Goal: Task Accomplishment & Management: Complete application form

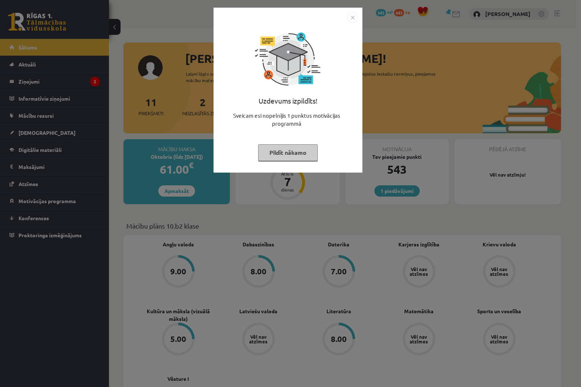
click at [352, 14] on img "Close" at bounding box center [352, 17] width 11 height 11
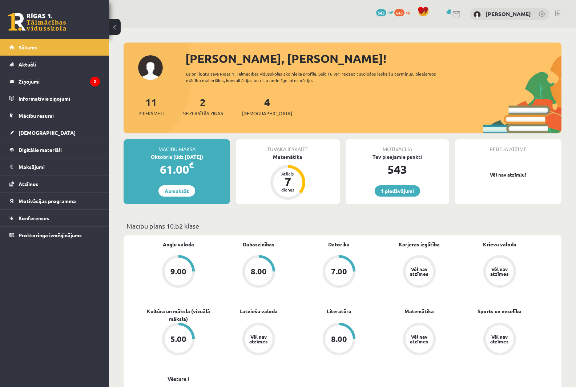
click at [452, 15] on link at bounding box center [456, 14] width 9 height 6
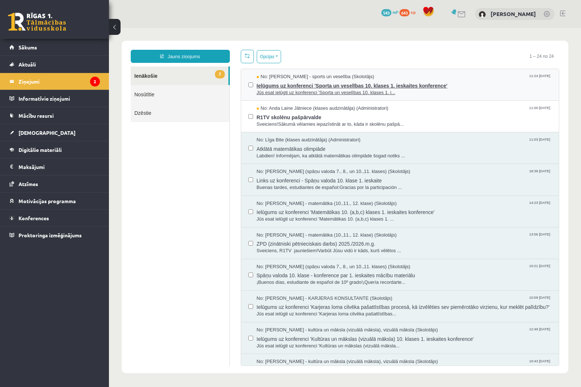
click at [284, 82] on span "Ielūgums uz konferenci 'Sporta un veselības 10. klases 1. ieskaites konference'" at bounding box center [404, 84] width 295 height 9
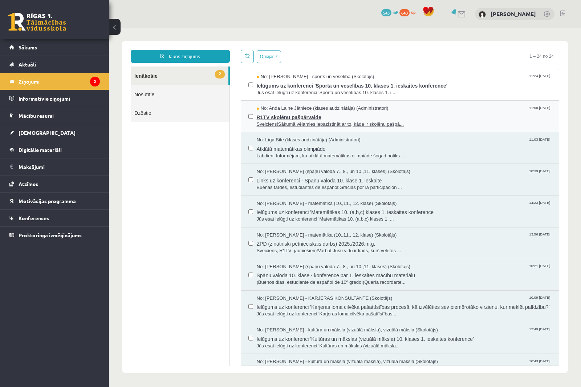
click at [299, 115] on span "R1TV skolēnu pašpārvalde" at bounding box center [404, 116] width 295 height 9
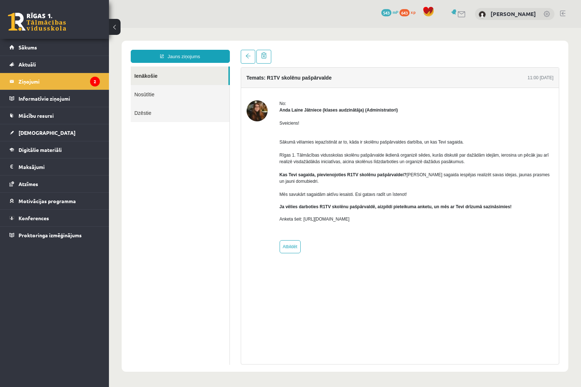
click at [259, 110] on img at bounding box center [257, 110] width 21 height 21
click at [64, 150] on link "Digitālie materiāli" at bounding box center [54, 149] width 90 height 17
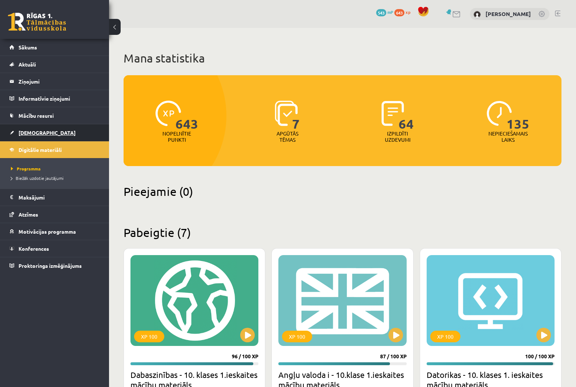
click at [49, 135] on link "[DEMOGRAPHIC_DATA]" at bounding box center [54, 132] width 90 height 17
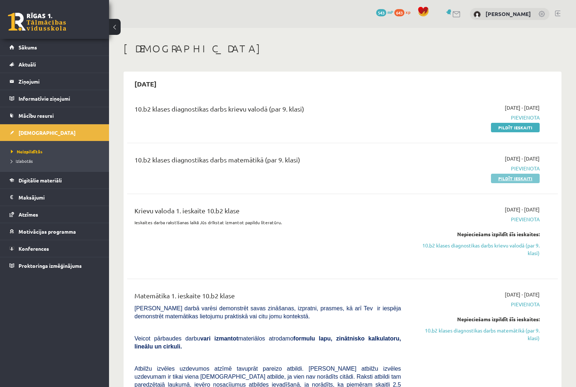
click at [519, 178] on link "Pildīt ieskaiti" at bounding box center [515, 178] width 49 height 9
click at [505, 125] on link "Pildīt ieskaiti" at bounding box center [515, 127] width 49 height 9
click at [509, 128] on link "Pildīt ieskaiti" at bounding box center [515, 127] width 49 height 9
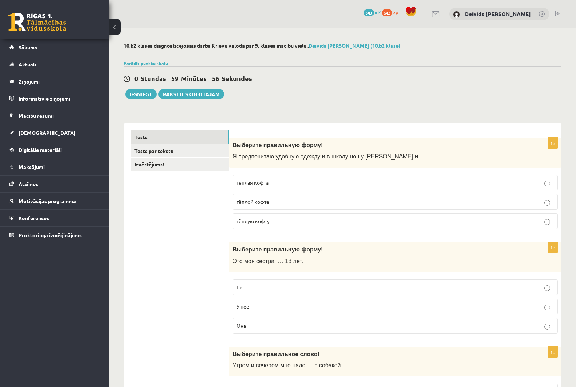
click at [273, 226] on label "тёплую кофту" at bounding box center [395, 221] width 325 height 16
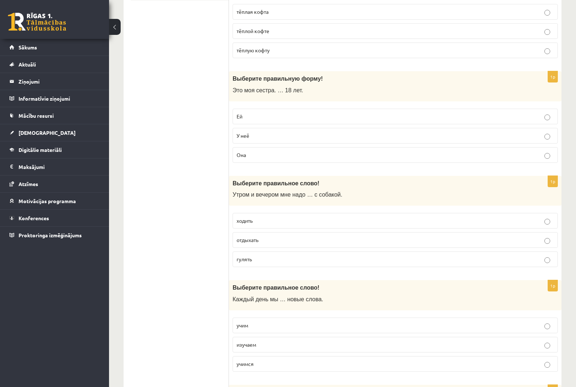
scroll to position [182, 0]
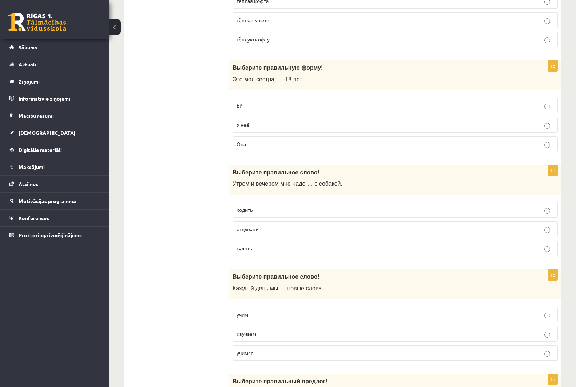
click at [248, 103] on p "Ей" at bounding box center [395, 106] width 317 height 8
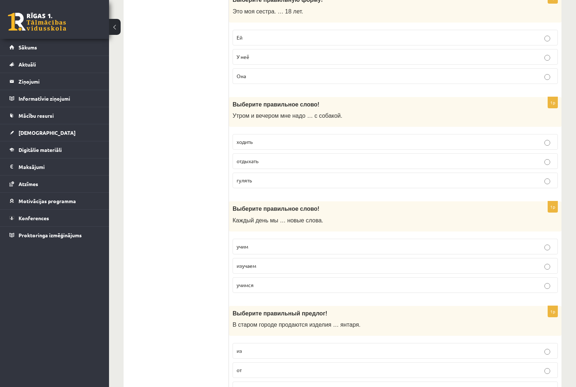
scroll to position [254, 0]
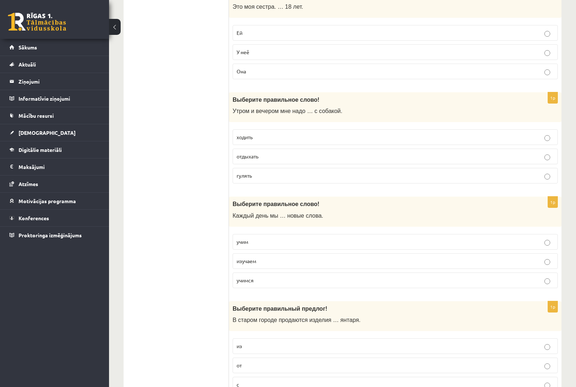
click at [255, 177] on p "гулять" at bounding box center [395, 176] width 317 height 8
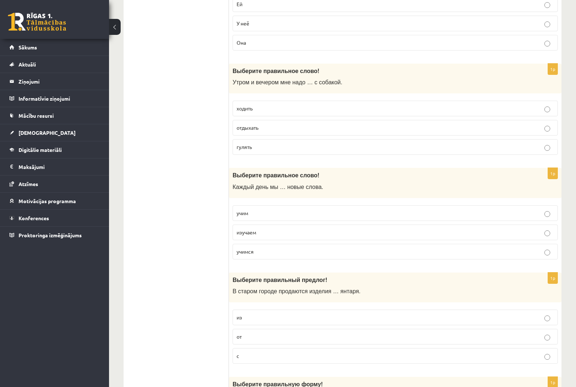
scroll to position [327, 0]
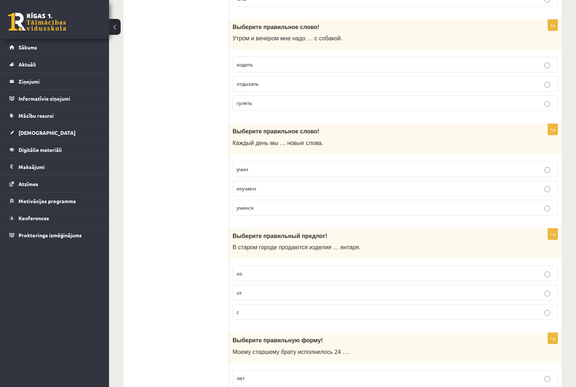
drag, startPoint x: 255, startPoint y: 166, endPoint x: 253, endPoint y: 182, distance: 16.1
click at [255, 166] on p "учим" at bounding box center [395, 169] width 317 height 8
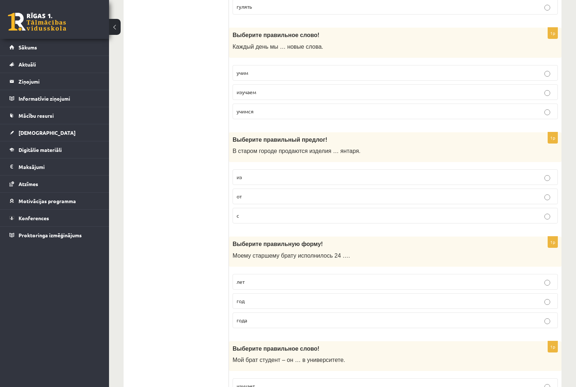
scroll to position [436, 0]
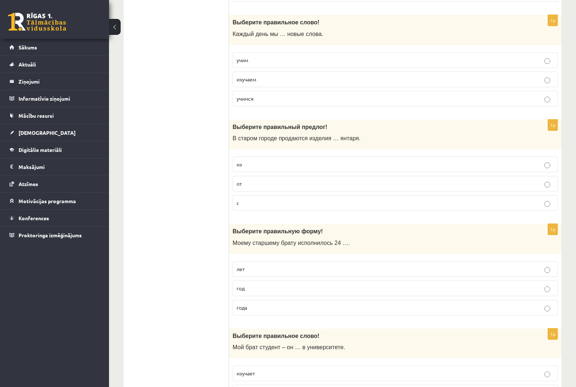
click at [254, 166] on p "из" at bounding box center [395, 165] width 317 height 8
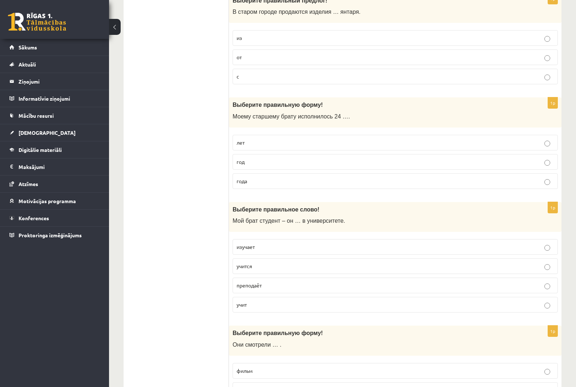
scroll to position [581, 0]
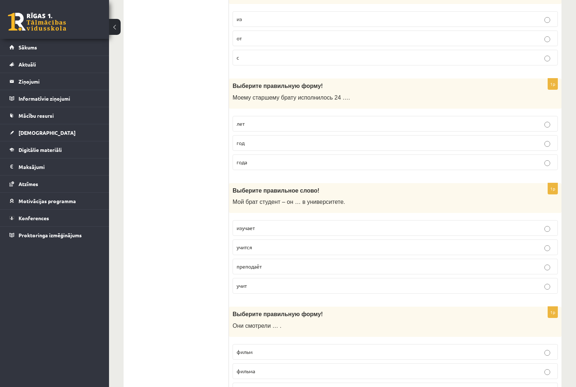
click at [244, 170] on label "года" at bounding box center [395, 162] width 325 height 16
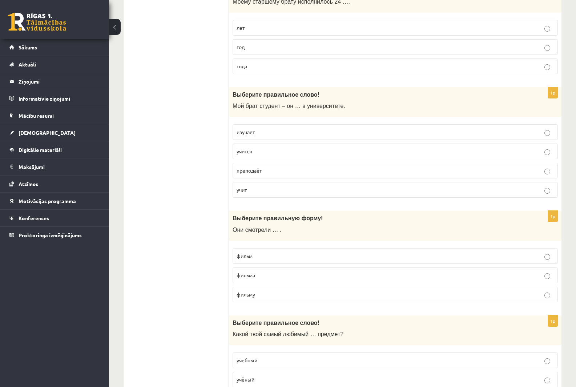
scroll to position [690, 0]
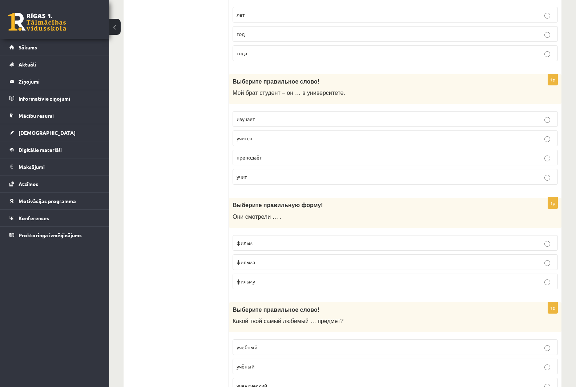
click at [252, 139] on span "учится" at bounding box center [245, 138] width 16 height 7
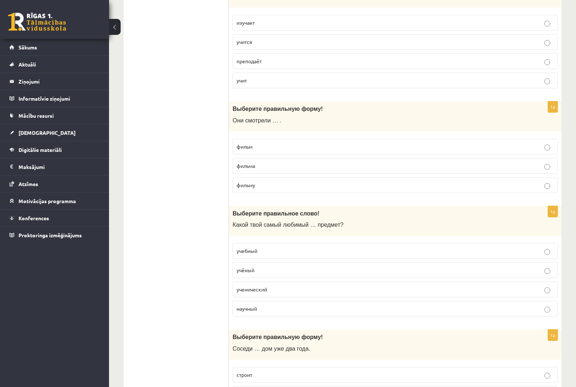
scroll to position [799, 0]
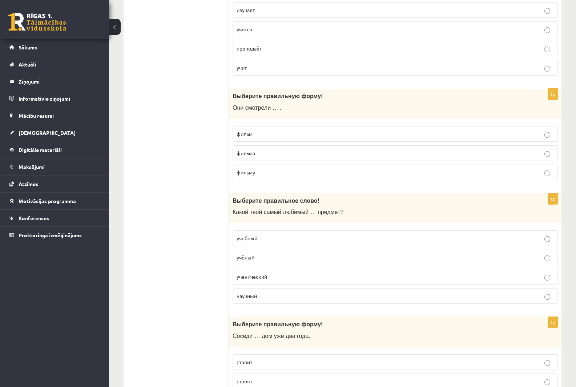
drag, startPoint x: 245, startPoint y: 133, endPoint x: 233, endPoint y: 143, distance: 16.0
click at [246, 133] on span "фильм" at bounding box center [245, 133] width 16 height 7
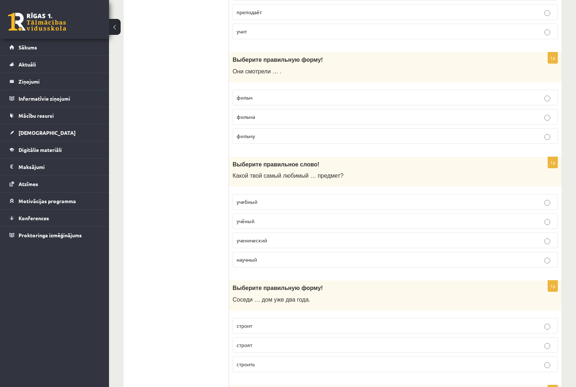
click at [237, 118] on span "фильма" at bounding box center [246, 116] width 19 height 7
drag, startPoint x: 259, startPoint y: 105, endPoint x: 260, endPoint y: 101, distance: 3.7
click at [260, 104] on label "фильм" at bounding box center [395, 98] width 325 height 16
drag, startPoint x: 251, startPoint y: 192, endPoint x: 245, endPoint y: 193, distance: 5.5
click at [250, 192] on fieldset "учебный учёный ученический научный" at bounding box center [395, 229] width 325 height 79
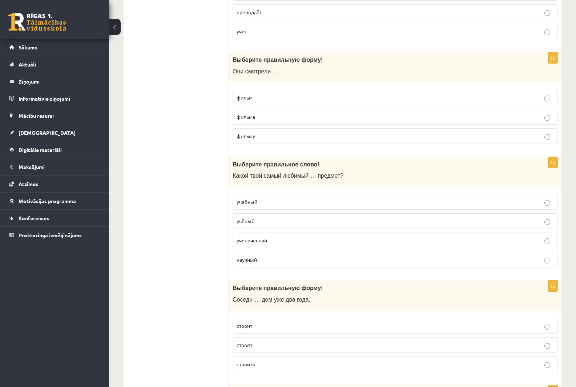
click at [244, 199] on span "учебный" at bounding box center [247, 201] width 21 height 7
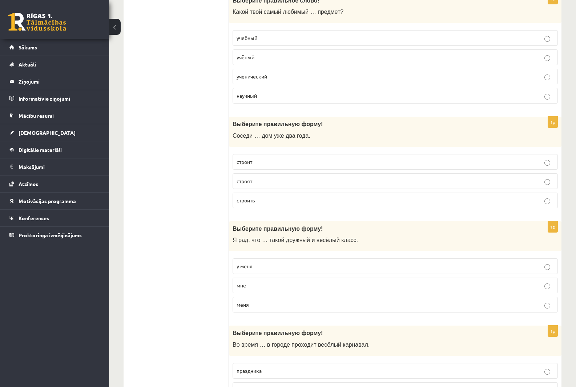
scroll to position [1017, 0]
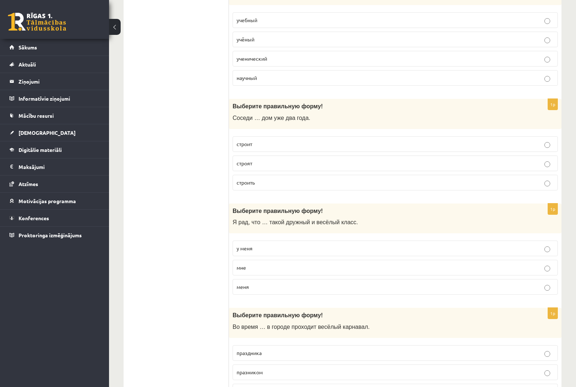
click at [249, 163] on span "строят" at bounding box center [245, 163] width 16 height 7
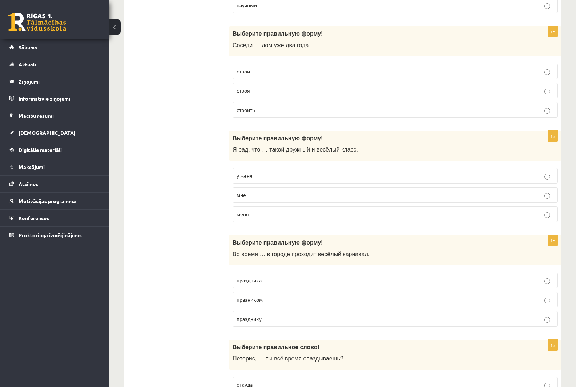
scroll to position [1126, 0]
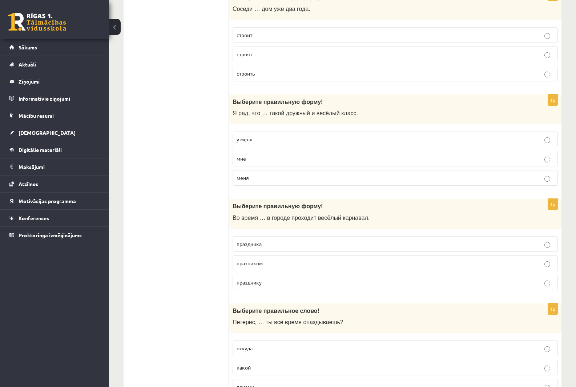
click at [257, 140] on p "у меня" at bounding box center [395, 140] width 317 height 8
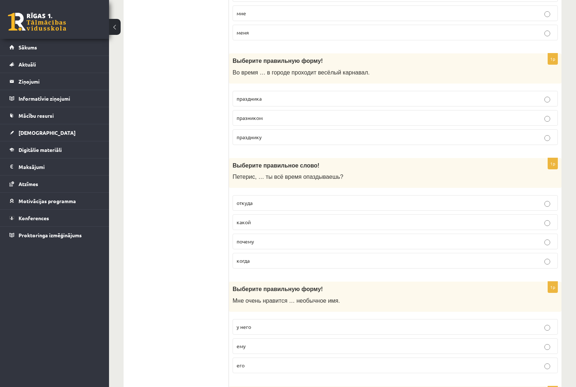
scroll to position [1308, 0]
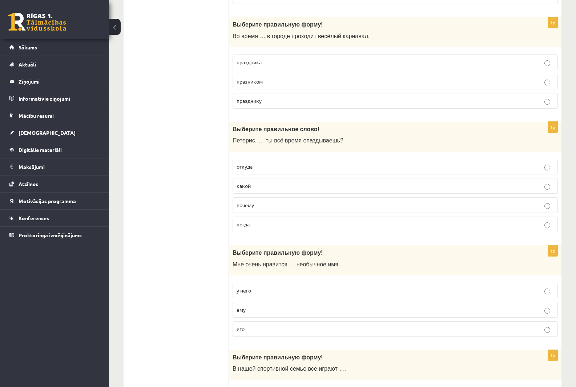
click at [259, 62] on span "праздника" at bounding box center [249, 62] width 25 height 7
click at [261, 205] on p "почему" at bounding box center [395, 205] width 317 height 8
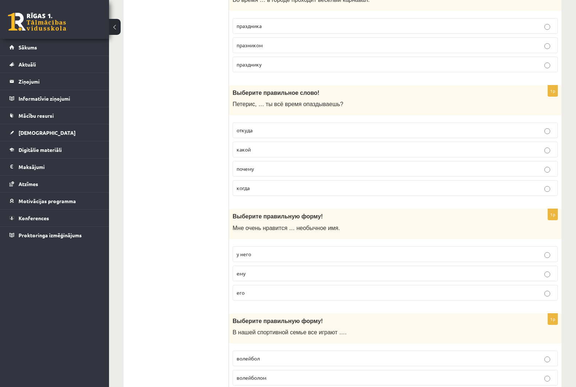
scroll to position [1381, 0]
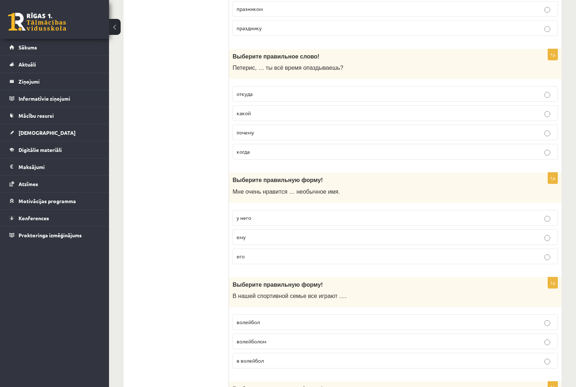
click at [256, 259] on p "его" at bounding box center [395, 257] width 317 height 8
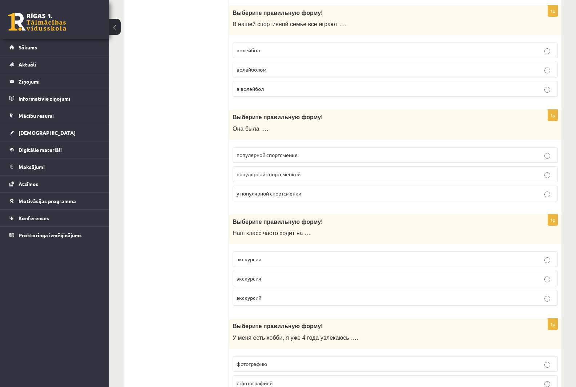
scroll to position [1635, 0]
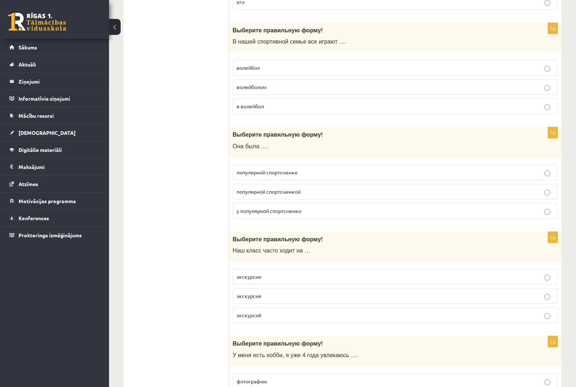
click at [246, 107] on span "в волейбол" at bounding box center [250, 106] width 27 height 7
click at [281, 193] on span "популярной спортсменкой" at bounding box center [269, 191] width 64 height 7
click at [241, 275] on span "экскурсии" at bounding box center [249, 276] width 25 height 7
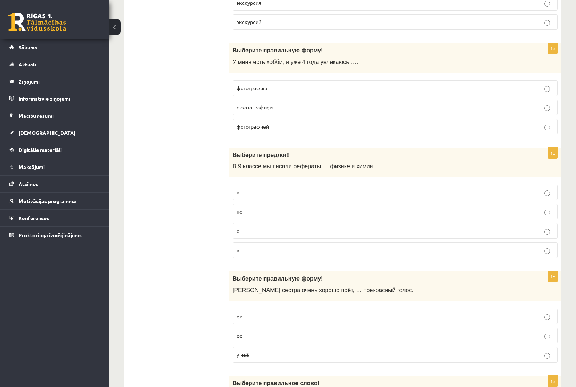
scroll to position [1962, 0]
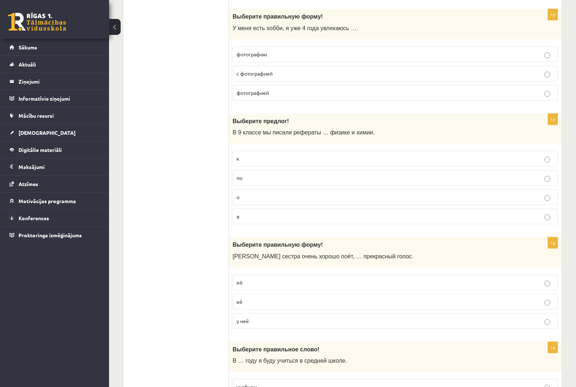
click at [266, 93] on span "фотографией" at bounding box center [253, 92] width 32 height 7
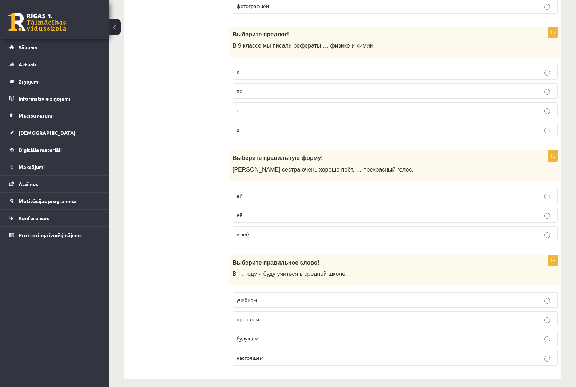
scroll to position [2055, 0]
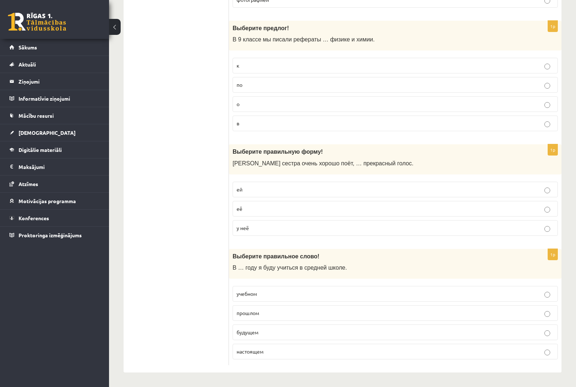
drag, startPoint x: 179, startPoint y: 177, endPoint x: 187, endPoint y: 175, distance: 8.3
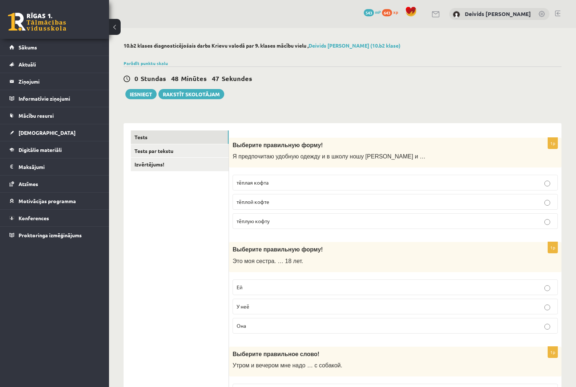
scroll to position [2055, 0]
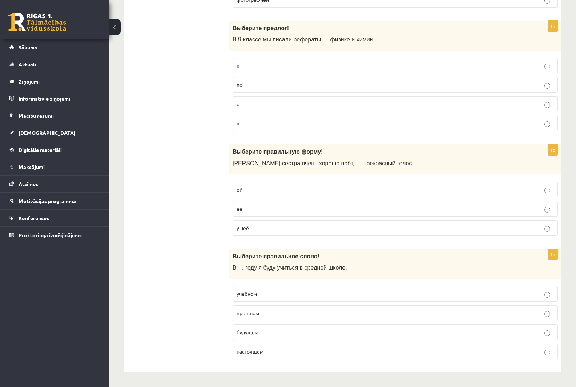
click at [249, 88] on p "по" at bounding box center [395, 85] width 317 height 8
click at [266, 230] on p "у неё" at bounding box center [395, 228] width 317 height 8
click at [258, 331] on span "будущем" at bounding box center [248, 332] width 22 height 7
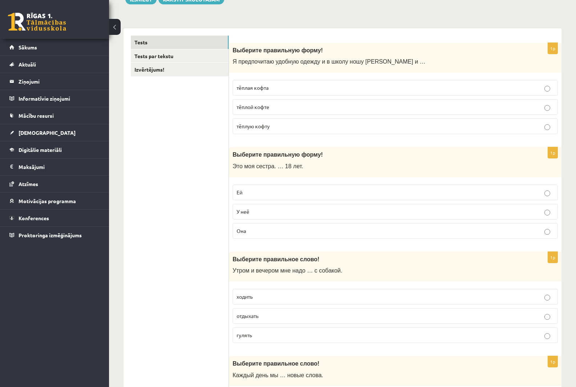
scroll to position [0, 0]
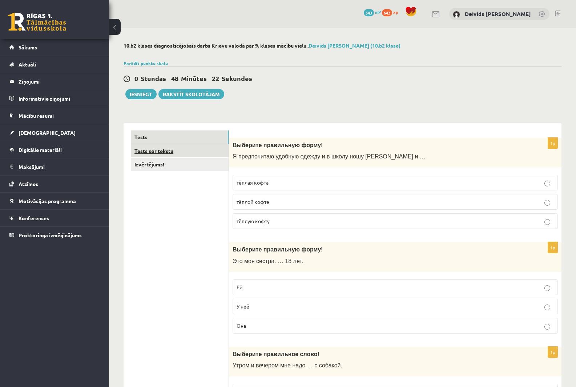
click at [162, 152] on link "Tests par tekstu" at bounding box center [180, 150] width 98 height 13
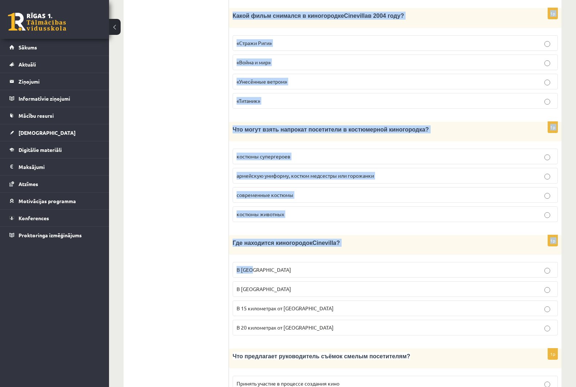
scroll to position [896, 0]
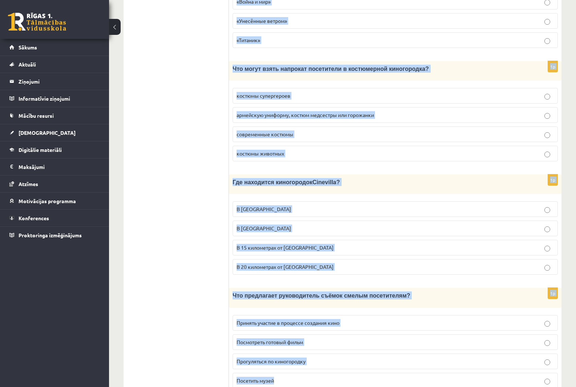
drag, startPoint x: 259, startPoint y: 146, endPoint x: 449, endPoint y: 356, distance: 283.2
copy form "Loremipsum dolor «Sitametcons Adipiscin », elitsedd eiusmodtem incidid. Utlabor…"
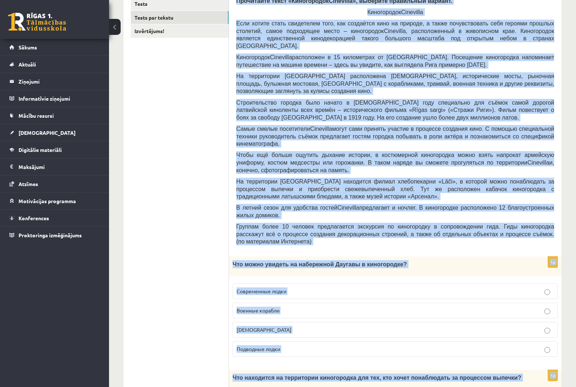
scroll to position [0, 0]
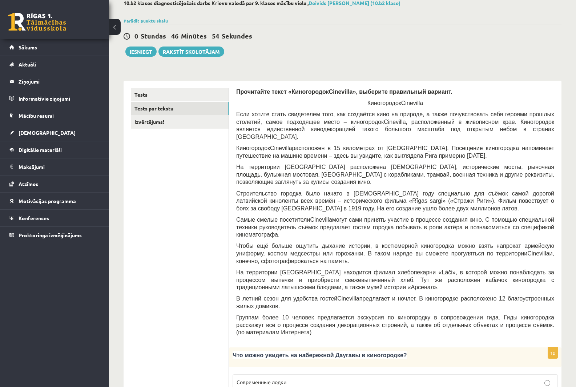
scroll to position [218, 0]
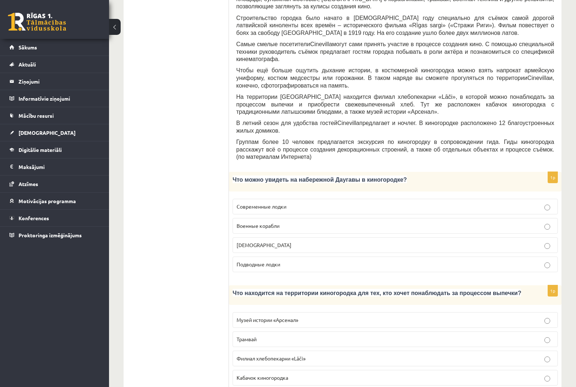
click at [259, 242] on span "Кораблики" at bounding box center [264, 245] width 55 height 7
click at [249, 242] on span "Кораблики" at bounding box center [264, 245] width 55 height 7
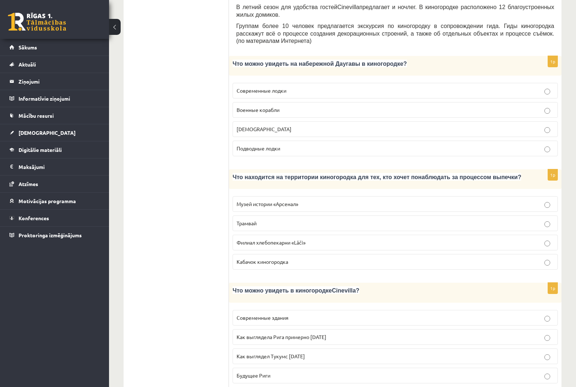
scroll to position [363, 0]
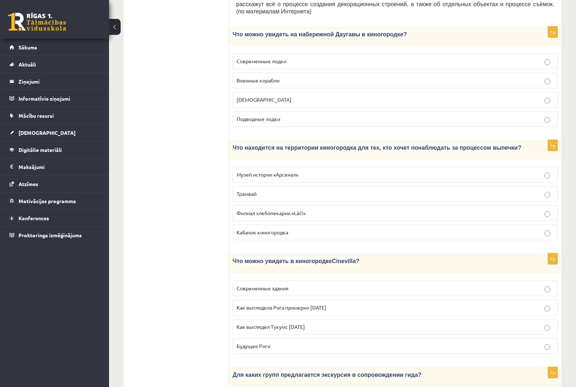
click at [286, 209] on p "Филиал хлебопекарни «Lāči»" at bounding box center [395, 213] width 317 height 8
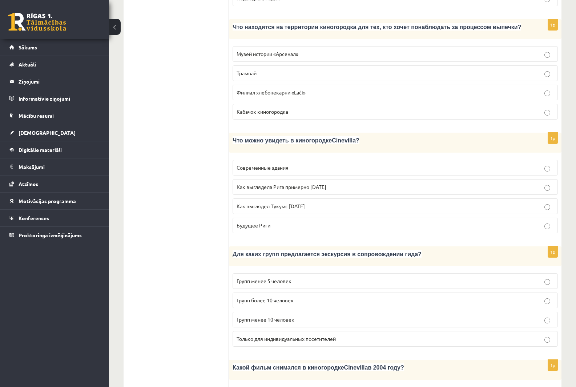
scroll to position [509, 0]
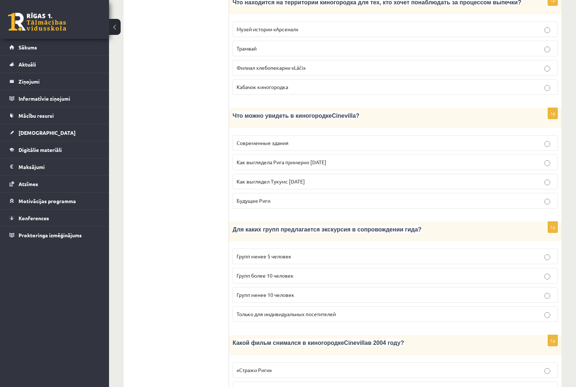
click at [290, 272] on p "Групп более 10 человек" at bounding box center [395, 276] width 317 height 8
click at [289, 159] on span "Как выглядела Рига примерно 100 лет назад" at bounding box center [282, 162] width 90 height 7
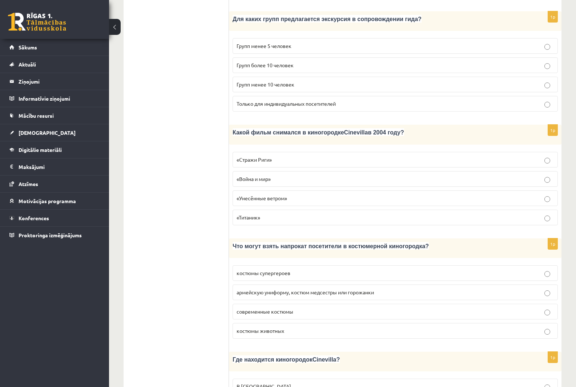
scroll to position [727, 0]
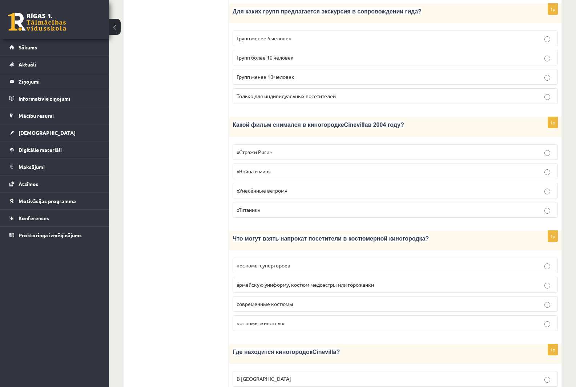
click at [274, 148] on p "«Стражи Риги»" at bounding box center [395, 152] width 317 height 8
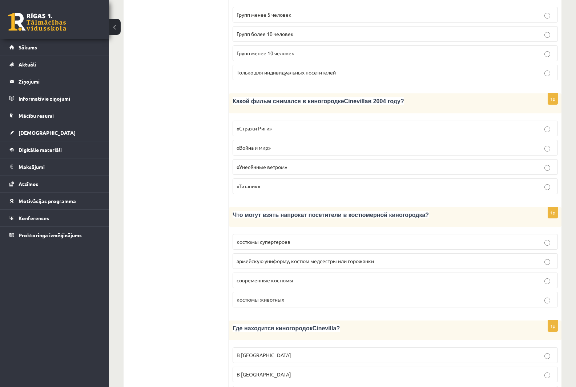
scroll to position [763, 0]
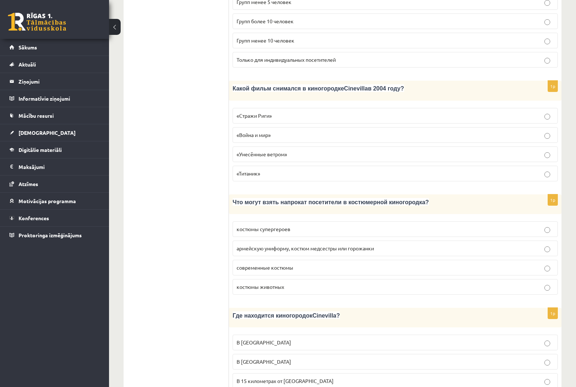
click at [309, 245] on span "армейскую униформу, костюм медсестры или горожанки" at bounding box center [305, 248] width 137 height 7
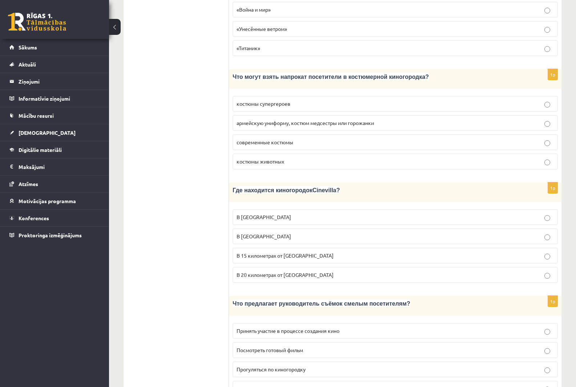
scroll to position [896, 0]
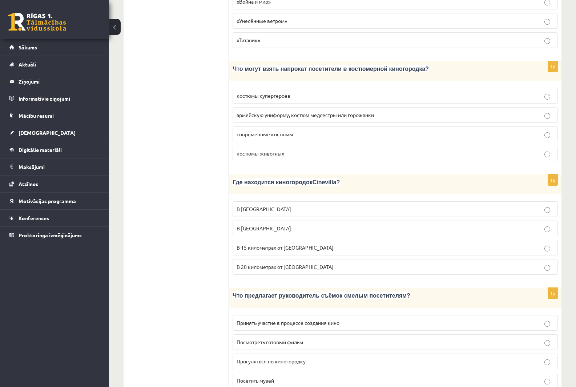
click at [274, 244] on span "В 15 километрах от Тукумса" at bounding box center [285, 247] width 97 height 7
click at [285, 319] on span "Принять участие в процессе создания кино" at bounding box center [288, 322] width 103 height 7
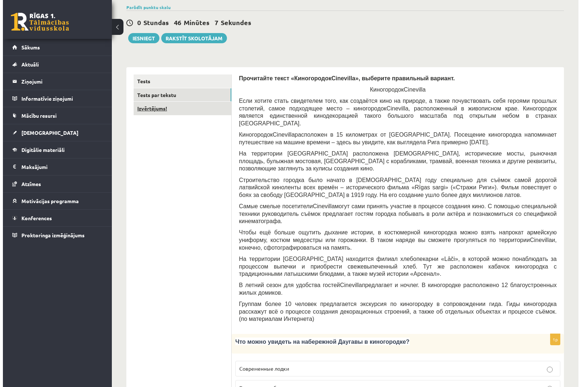
scroll to position [0, 0]
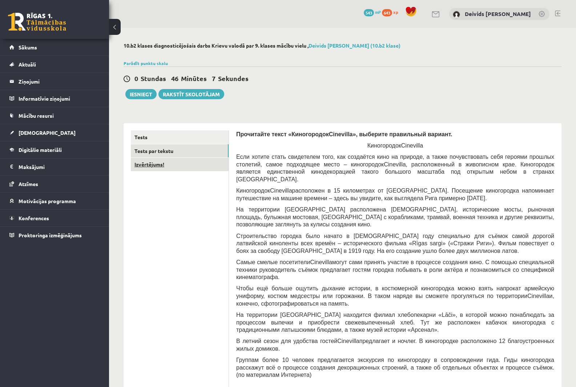
click at [165, 162] on link "Izvērtējums!" at bounding box center [180, 164] width 98 height 13
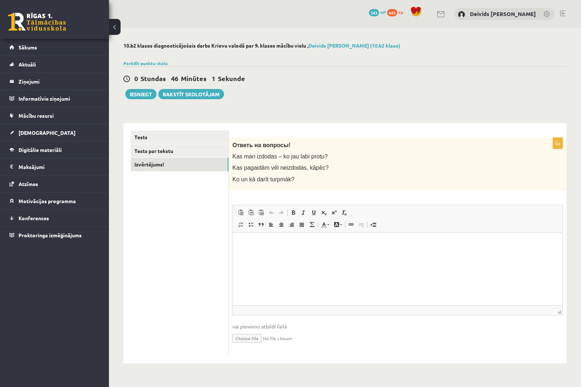
click at [266, 251] on html at bounding box center [398, 243] width 330 height 22
click at [161, 138] on link "Tests" at bounding box center [180, 136] width 98 height 13
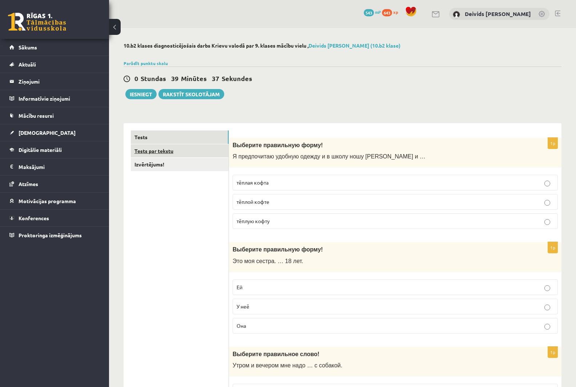
click at [177, 157] on link "Tests par tekstu" at bounding box center [180, 150] width 98 height 13
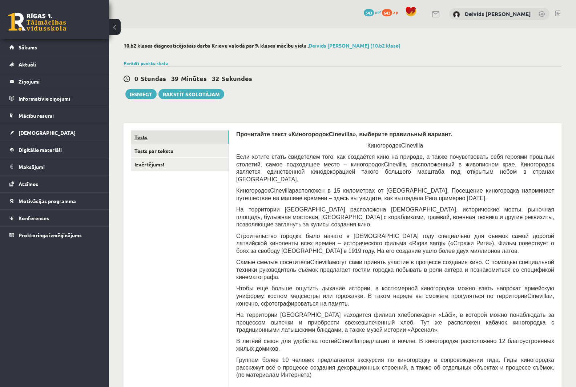
click at [155, 140] on link "Tests" at bounding box center [180, 136] width 98 height 13
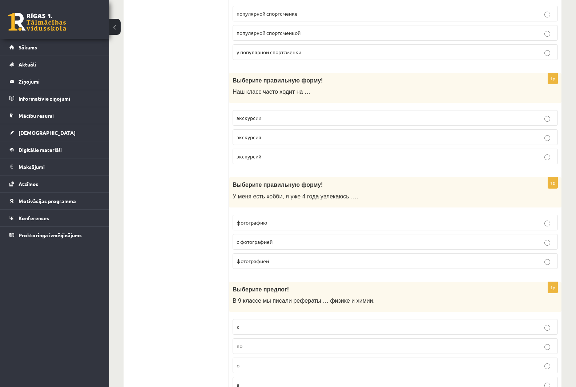
scroll to position [1889, 0]
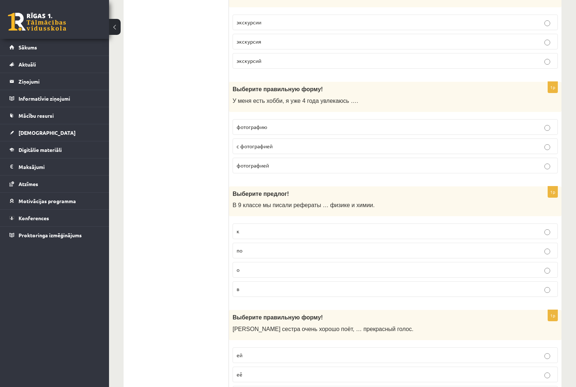
click at [267, 167] on span "фотографией" at bounding box center [253, 165] width 32 height 7
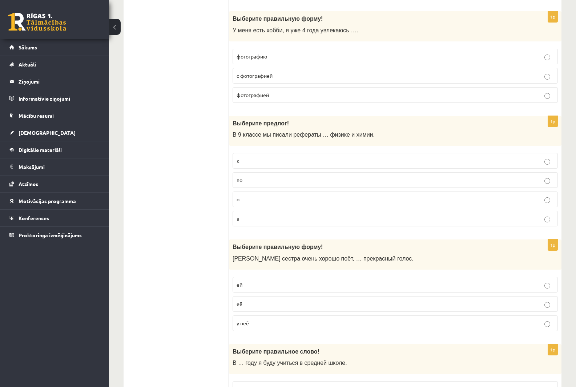
scroll to position [1962, 0]
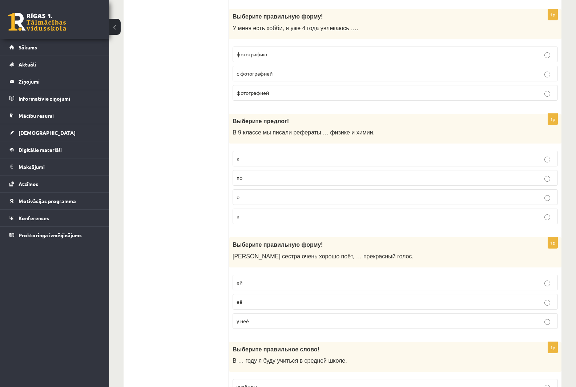
click at [255, 171] on label "по" at bounding box center [395, 178] width 325 height 16
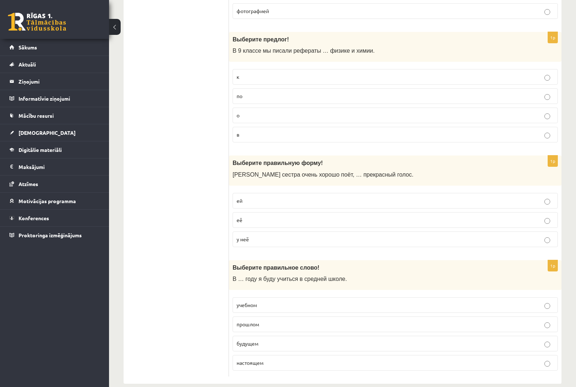
scroll to position [2056, 0]
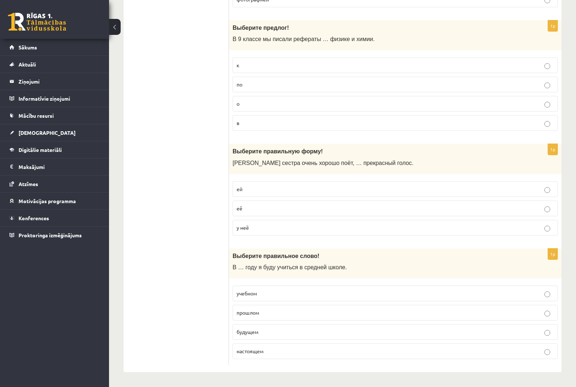
click at [247, 226] on span "у неё" at bounding box center [243, 227] width 12 height 7
click at [258, 337] on label "будущем" at bounding box center [395, 332] width 325 height 16
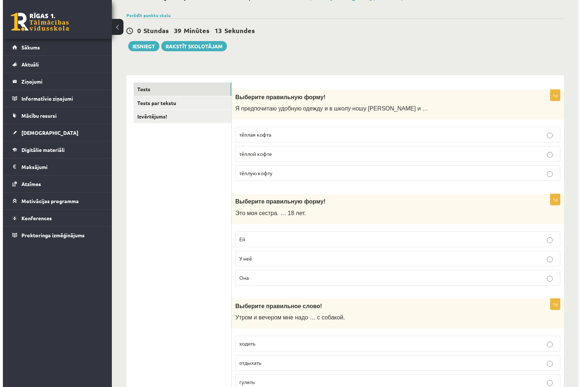
scroll to position [0, 0]
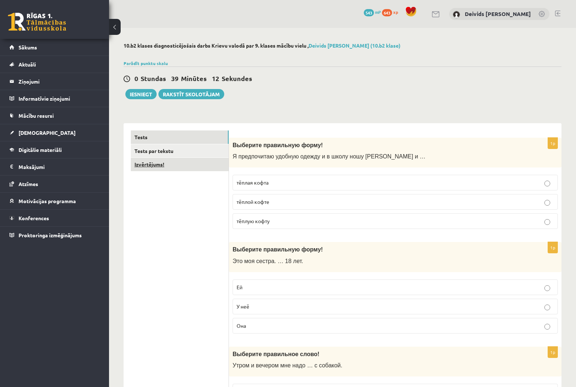
click at [163, 163] on link "Izvērtējums!" at bounding box center [180, 164] width 98 height 13
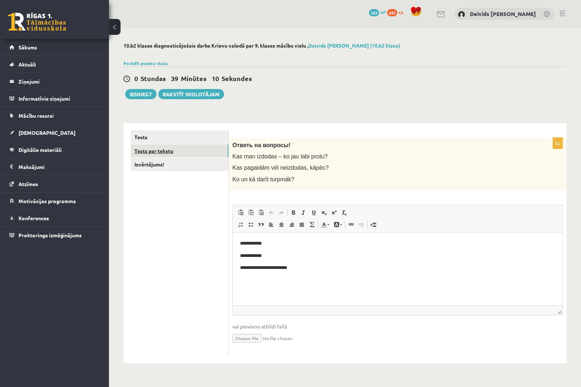
click at [163, 148] on link "Tests par tekstu" at bounding box center [180, 150] width 98 height 13
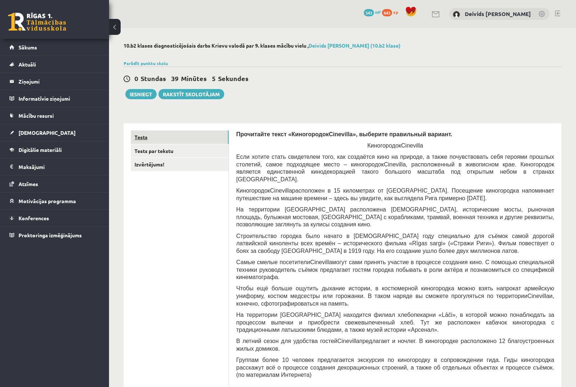
click at [156, 138] on link "Tests" at bounding box center [180, 136] width 98 height 13
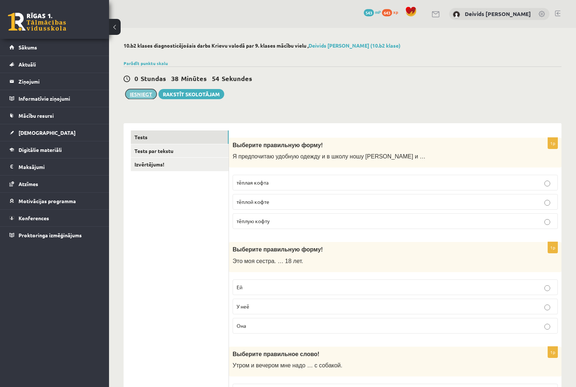
click at [148, 92] on button "Iesniegt" at bounding box center [140, 94] width 31 height 10
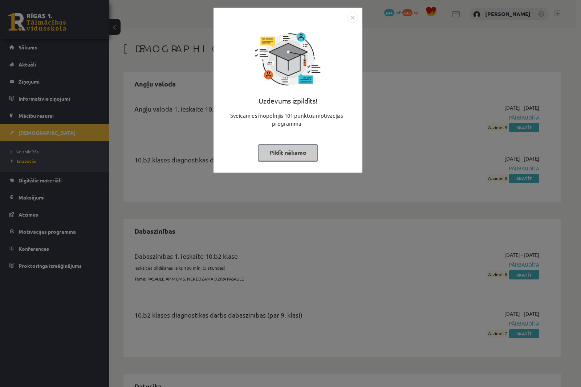
click at [356, 16] on img "Close" at bounding box center [352, 17] width 11 height 11
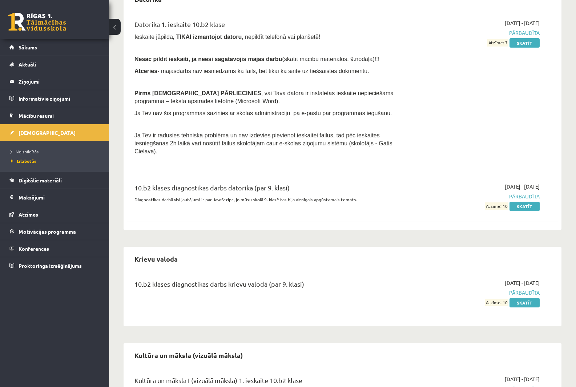
scroll to position [400, 0]
